Goal: Task Accomplishment & Management: Manage account settings

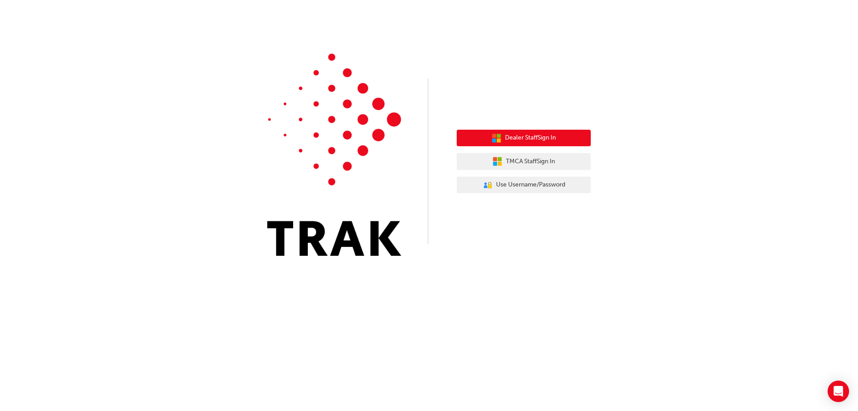
click at [516, 140] on span "Dealer Staff Sign In" at bounding box center [530, 138] width 51 height 10
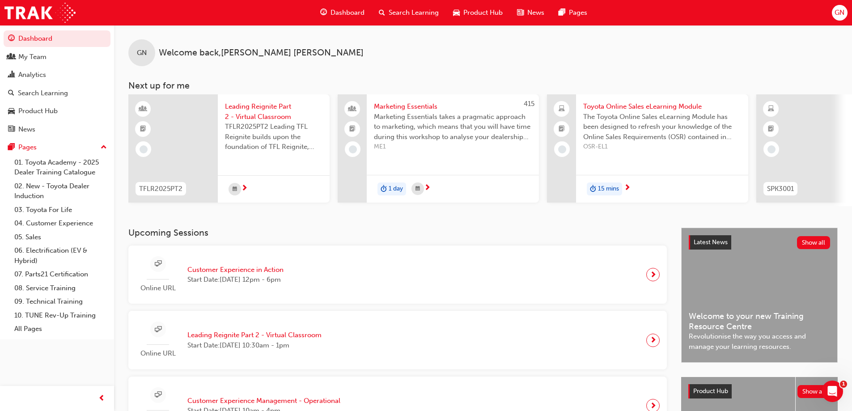
scroll to position [134, 0]
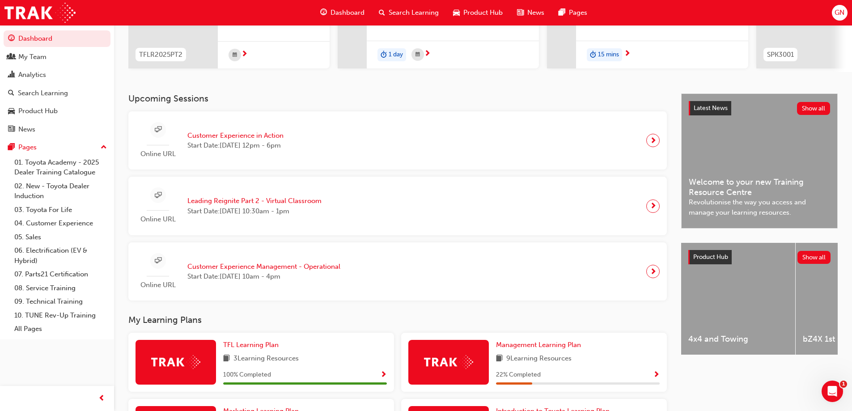
click at [213, 140] on span "Customer Experience in Action" at bounding box center [235, 136] width 96 height 10
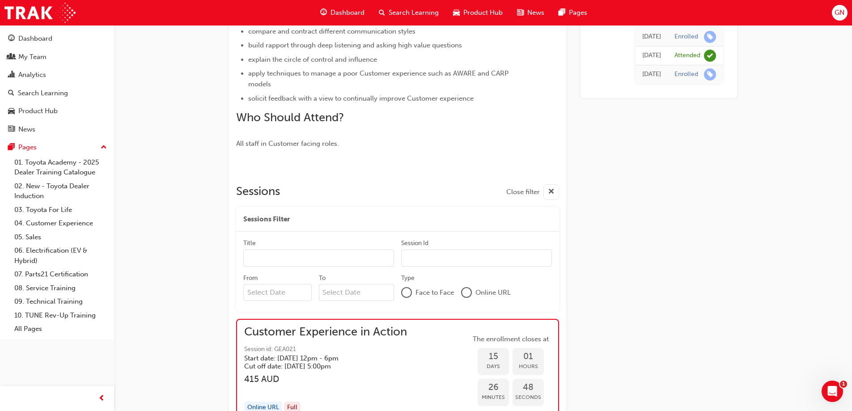
scroll to position [702, 0]
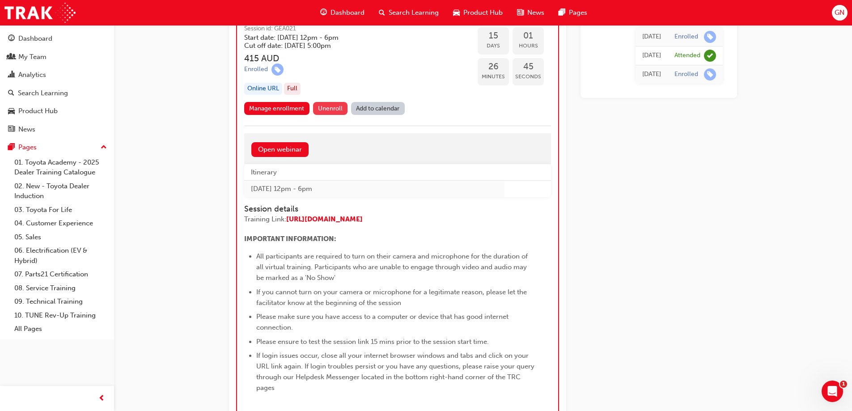
click at [325, 107] on span "Unenroll" at bounding box center [330, 109] width 25 height 8
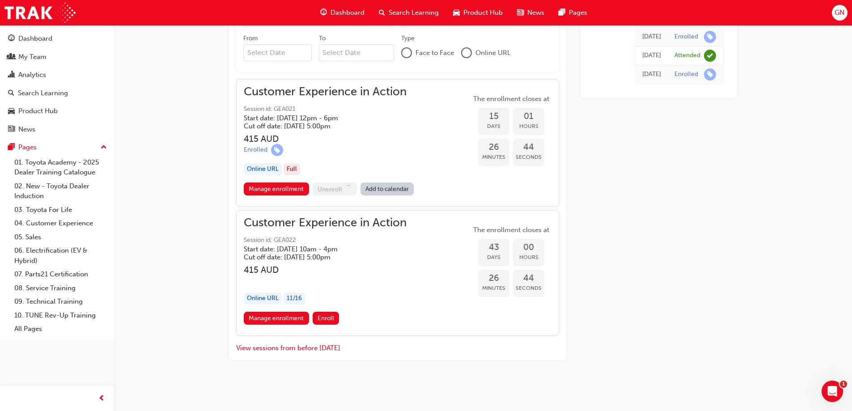
scroll to position [621, 0]
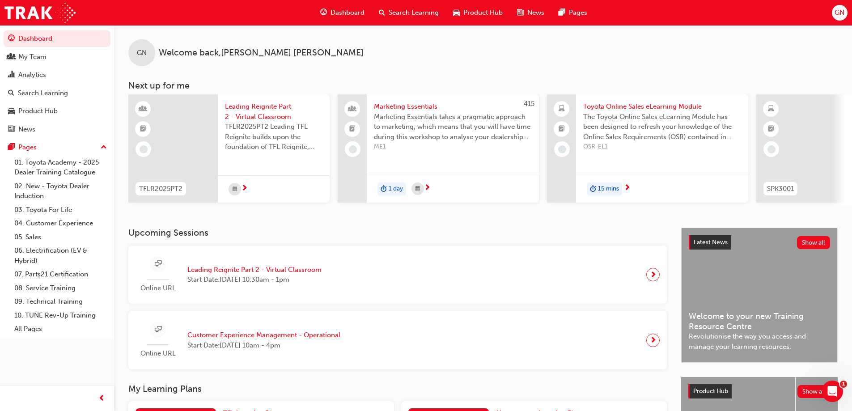
scroll to position [134, 0]
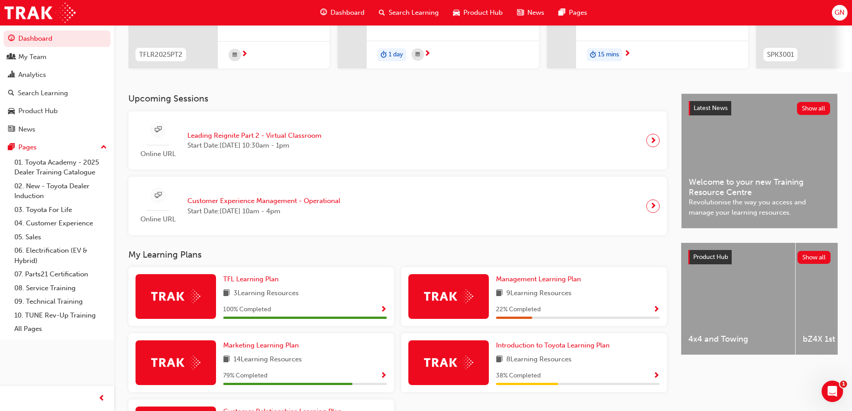
click at [267, 202] on span "Customer Experience Management - Operational" at bounding box center [263, 201] width 153 height 10
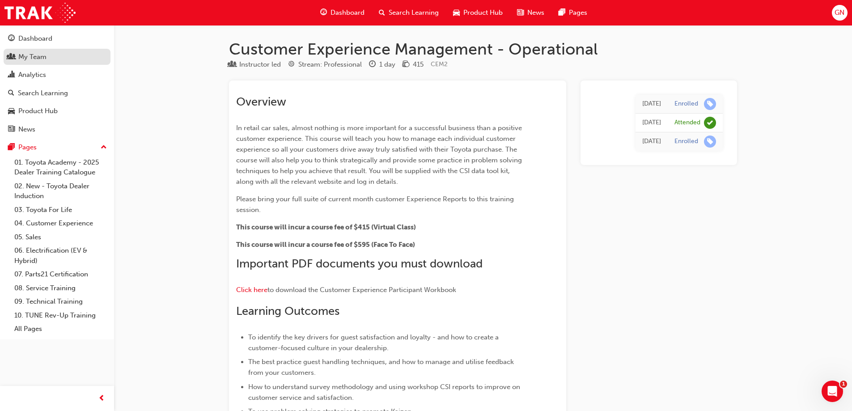
click at [39, 57] on div "My Team" at bounding box center [32, 57] width 28 height 10
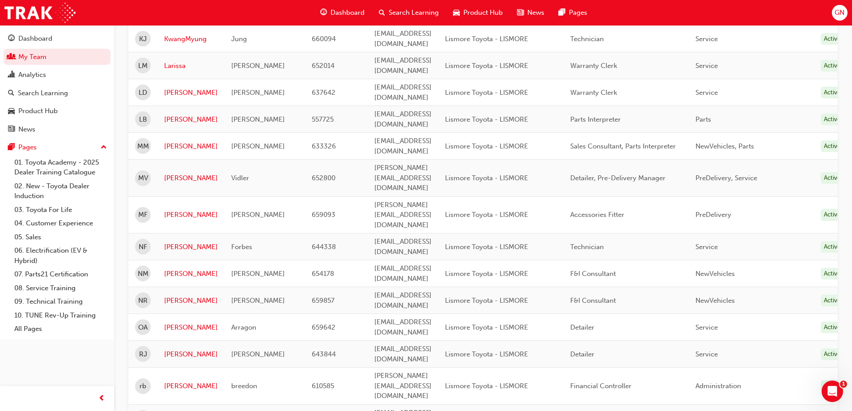
scroll to position [1039, 0]
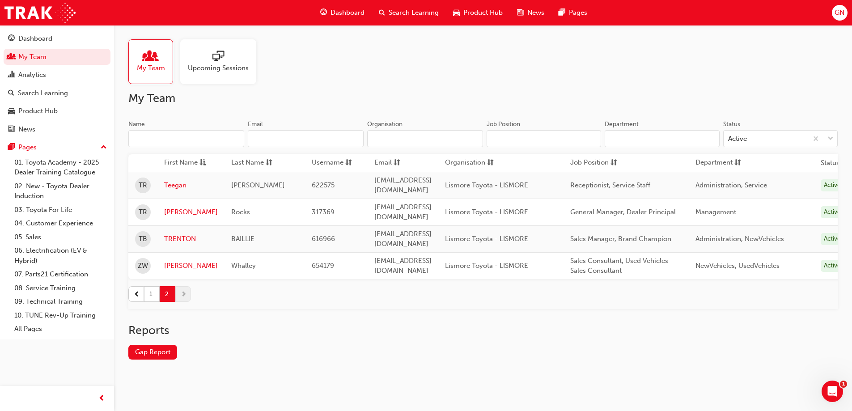
scroll to position [0, 0]
click at [131, 286] on button "button" at bounding box center [136, 294] width 16 height 16
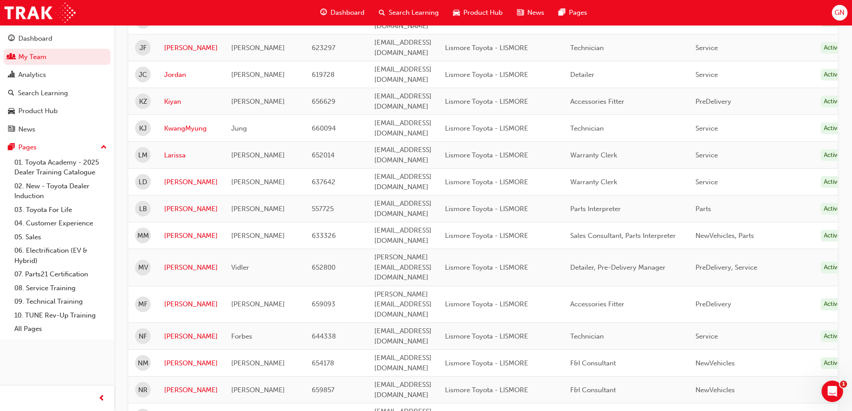
scroll to position [1039, 0]
